Goal: Find specific page/section: Find specific page/section

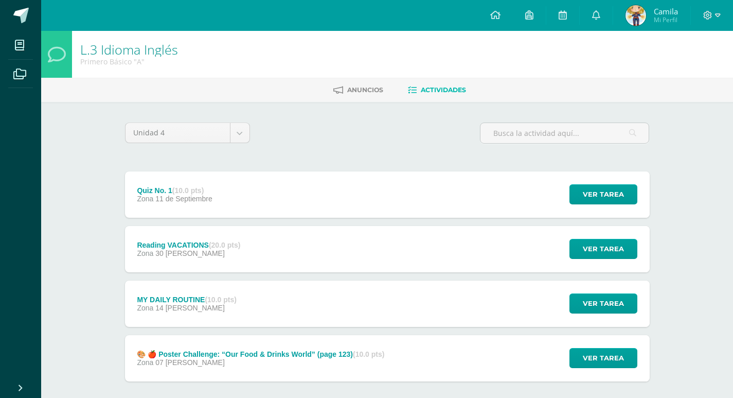
scroll to position [52, 0]
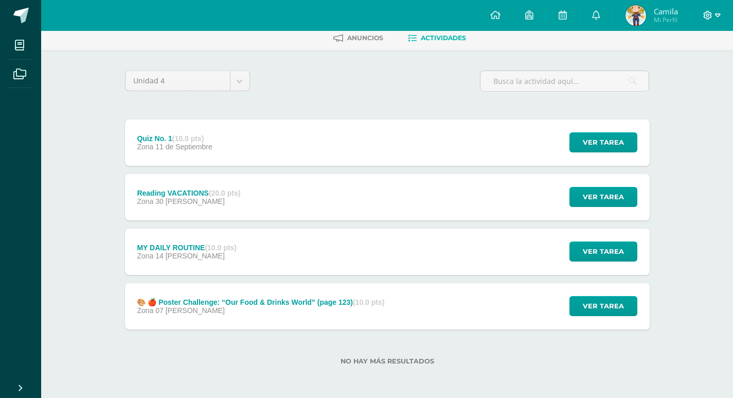
click at [713, 12] on span at bounding box center [711, 15] width 17 height 11
click at [700, 68] on span "Cerrar sesión" at bounding box center [686, 70] width 46 height 10
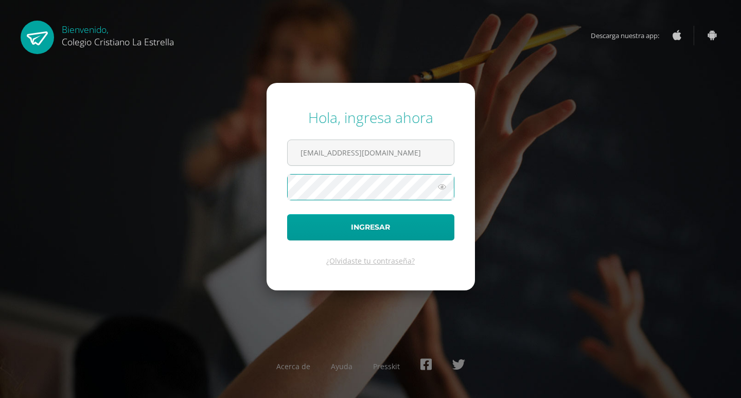
type input "2021090@laestrella.edu.gt"
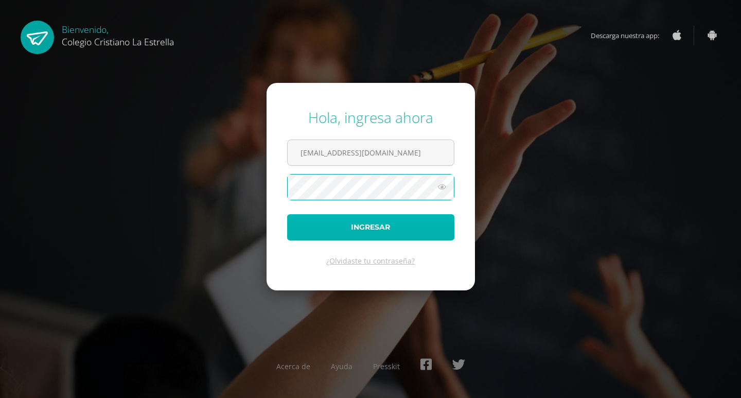
click at [392, 218] on button "Ingresar" at bounding box center [370, 227] width 167 height 26
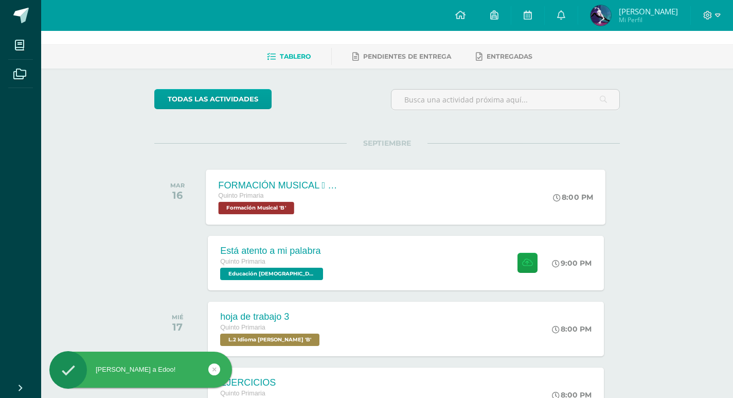
scroll to position [51, 0]
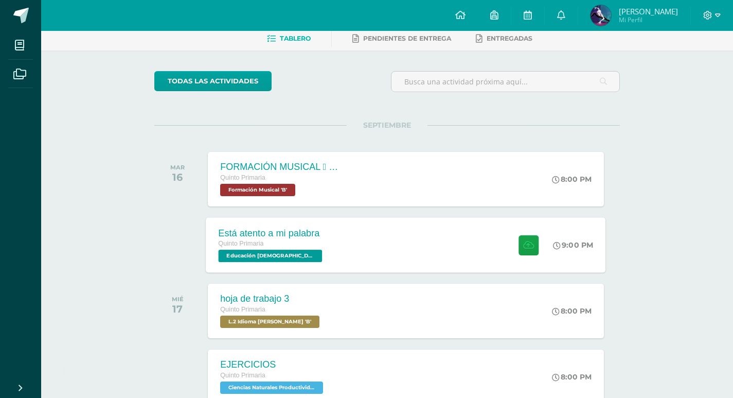
click at [367, 231] on div "Está atento a mi palabra Quinto Primaria Educación Cristiana 'B' 9:00 PM Está a…" at bounding box center [406, 244] width 400 height 55
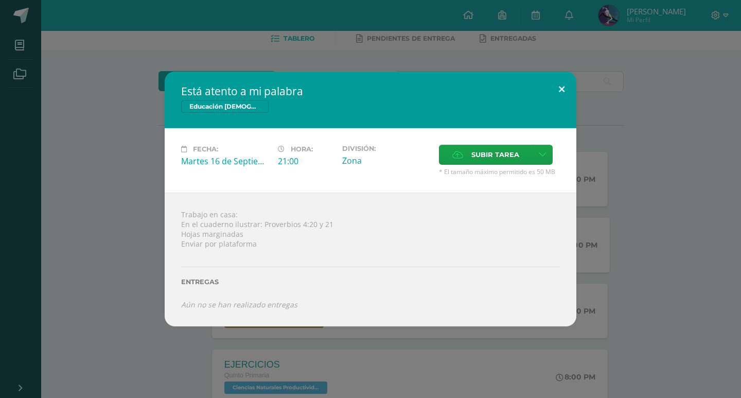
click at [557, 79] on button at bounding box center [561, 89] width 29 height 35
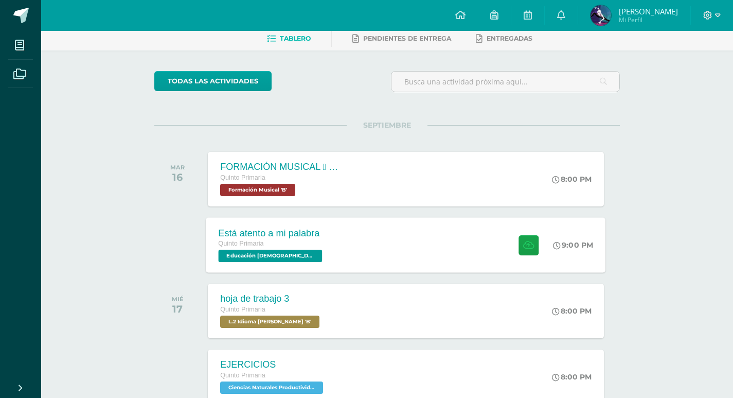
click at [299, 254] on span "Educación Cristiana 'B'" at bounding box center [271, 256] width 104 height 12
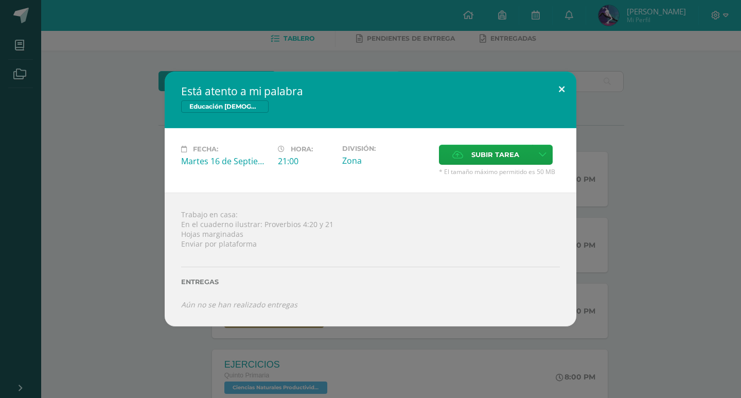
click at [562, 96] on button at bounding box center [561, 89] width 29 height 35
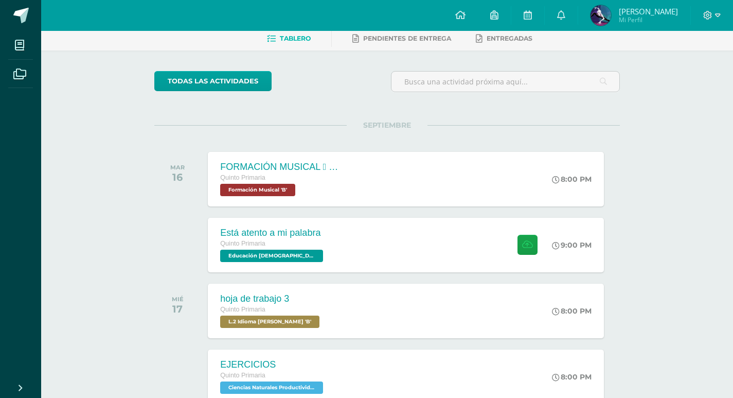
click at [344, 288] on div "hoja de trabajo 3 Quinto Primaria L.2 Idioma Maya Kaqchikel 'B' 8:00 PM hoja de…" at bounding box center [406, 311] width 396 height 55
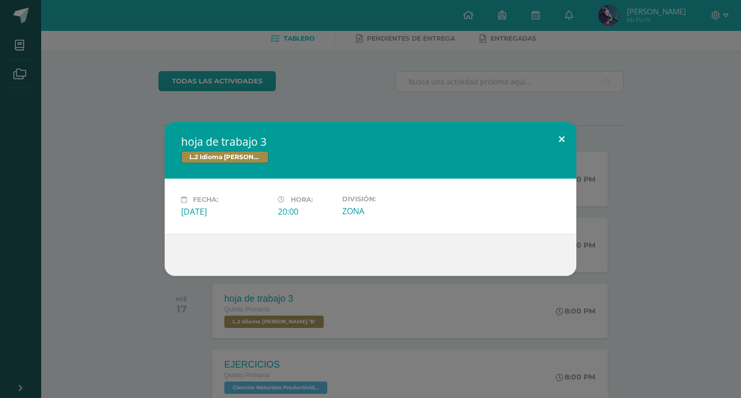
click at [563, 131] on button at bounding box center [561, 139] width 29 height 35
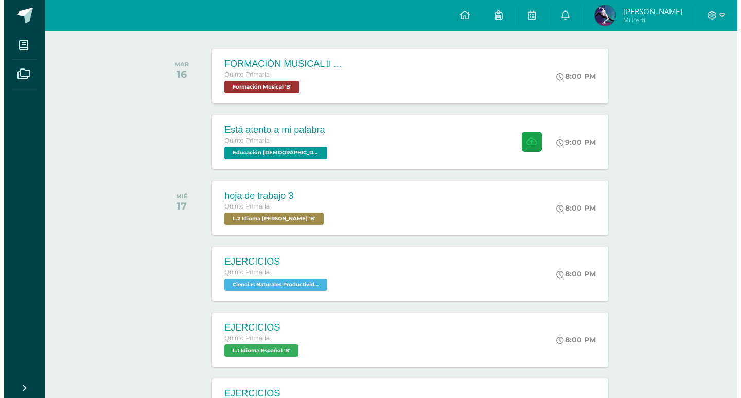
scroll to position [0, 0]
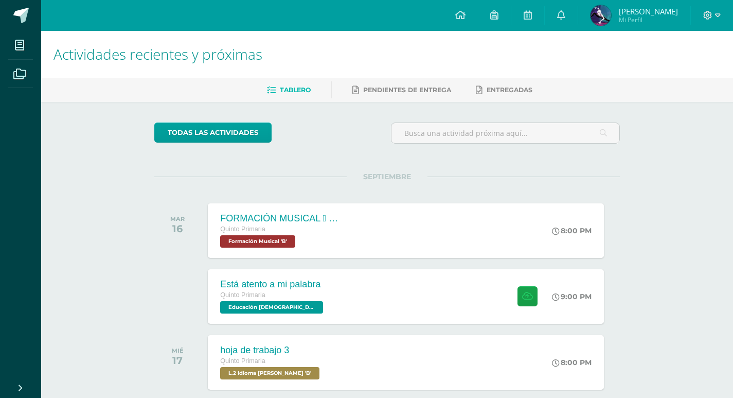
click at [725, 11] on div at bounding box center [712, 15] width 42 height 31
click at [716, 11] on icon at bounding box center [718, 15] width 6 height 9
click at [332, 275] on div "Está atento a mi palabra Quinto Primaria Educación Cristiana 'B' 9:00 PM Está a…" at bounding box center [406, 296] width 400 height 55
